Goal: Complete application form

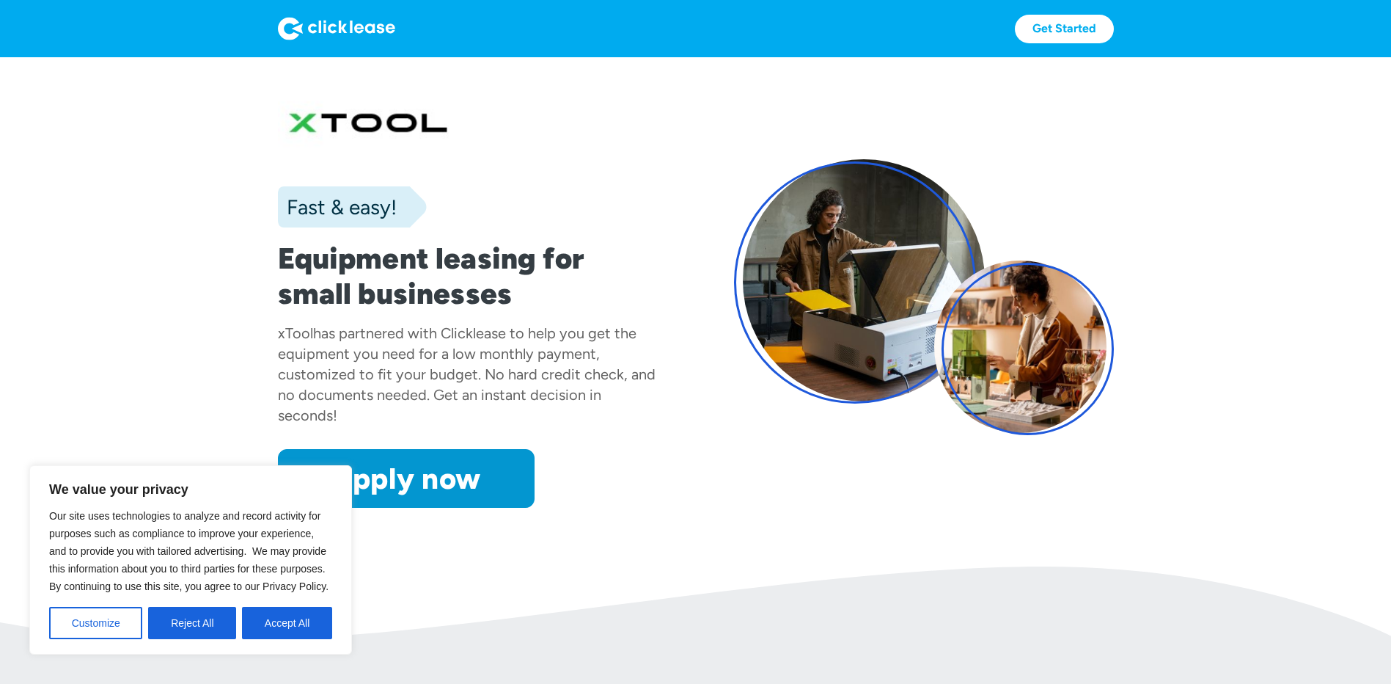
click at [289, 624] on button "Accept All" at bounding box center [287, 623] width 90 height 32
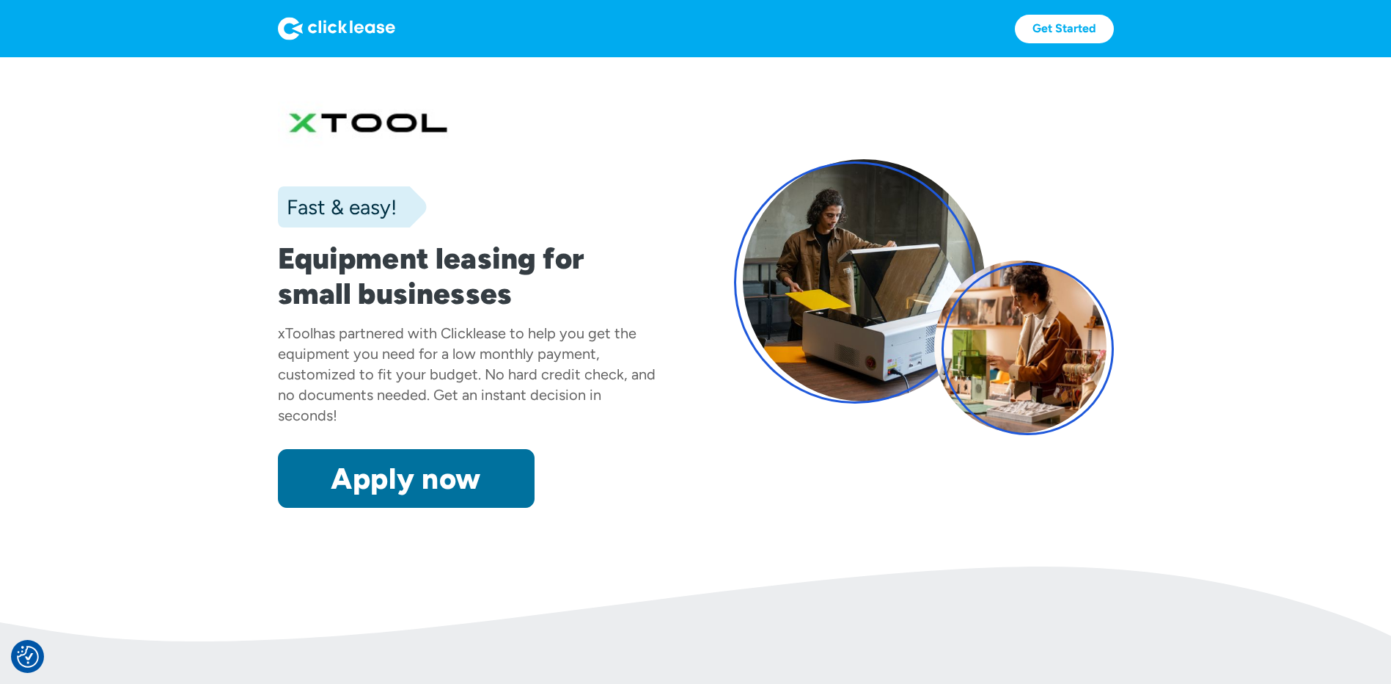
click at [392, 466] on link "Apply now" at bounding box center [406, 478] width 257 height 59
